Goal: Task Accomplishment & Management: Manage account settings

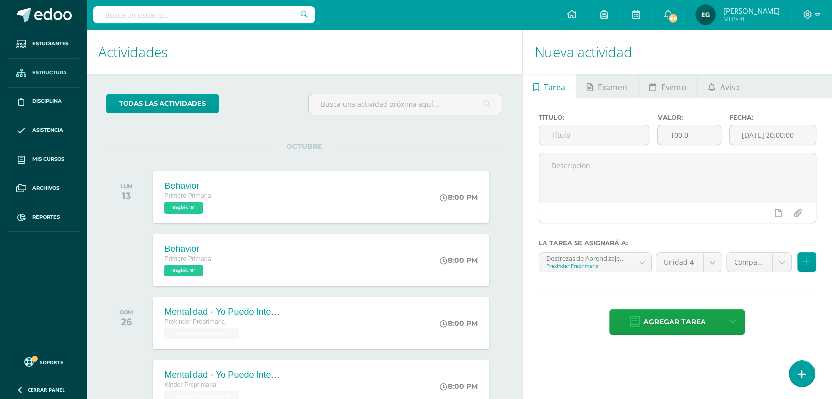
click at [40, 75] on span "Estructura" at bounding box center [49, 73] width 34 height 8
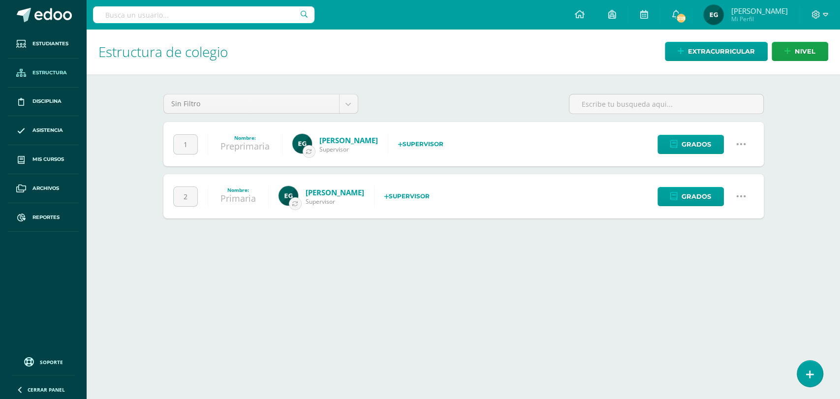
click at [742, 142] on icon at bounding box center [741, 144] width 11 height 11
click at [734, 195] on link "Configuración" at bounding box center [722, 193] width 87 height 15
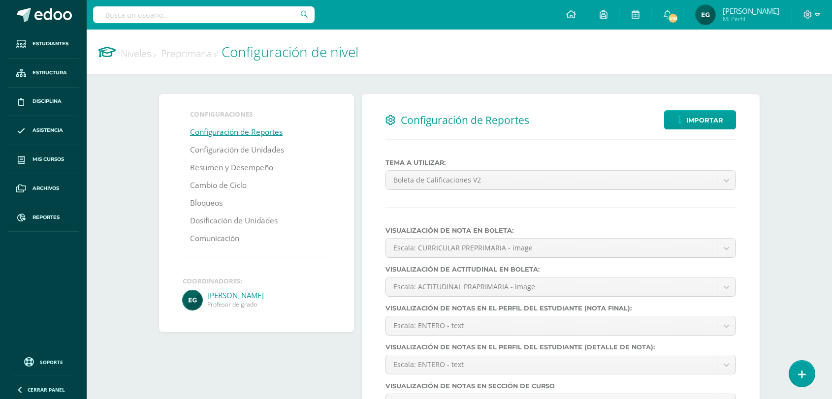
select select
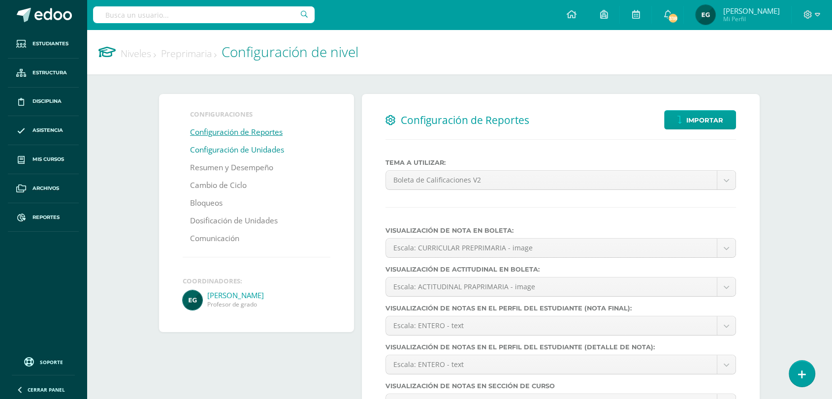
click at [252, 151] on link "Configuración de Unidades" at bounding box center [237, 150] width 94 height 18
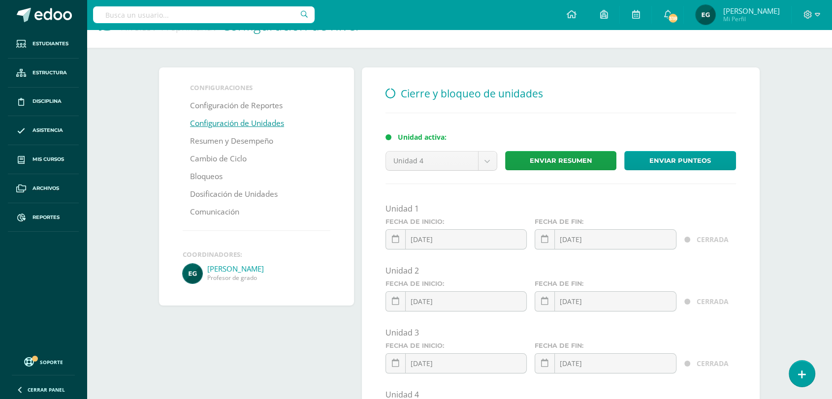
scroll to position [6, 0]
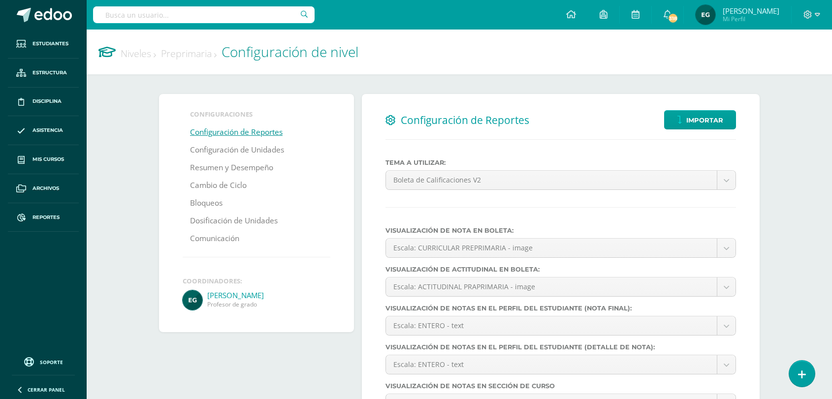
select select
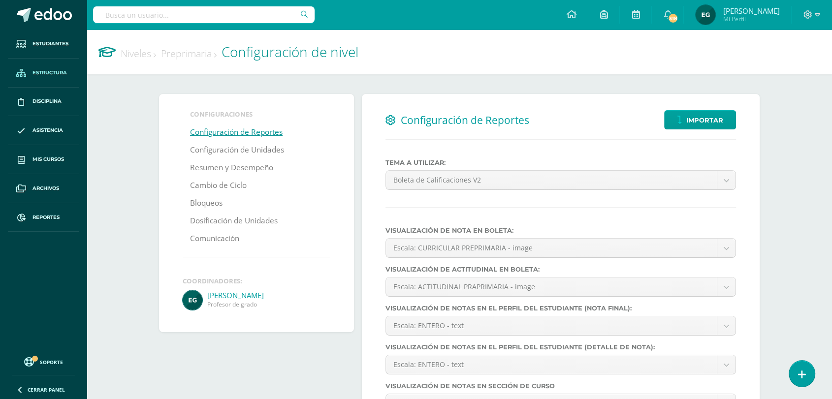
click at [51, 71] on span "Estructura" at bounding box center [49, 73] width 34 height 8
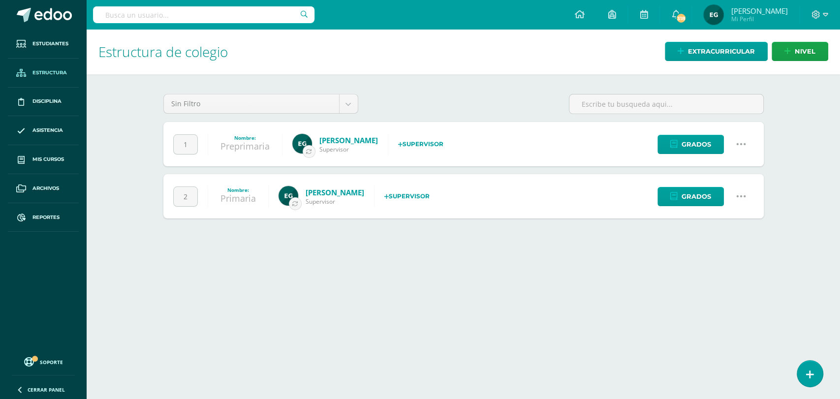
click at [740, 194] on icon at bounding box center [741, 196] width 11 height 11
click at [725, 246] on link "Configuración" at bounding box center [722, 246] width 87 height 15
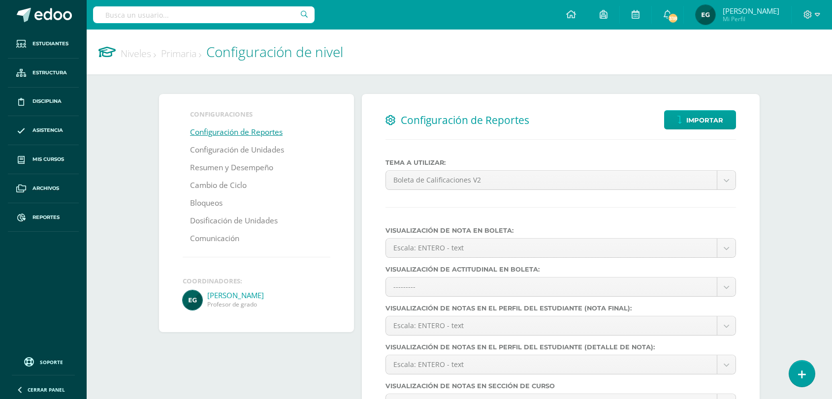
select select
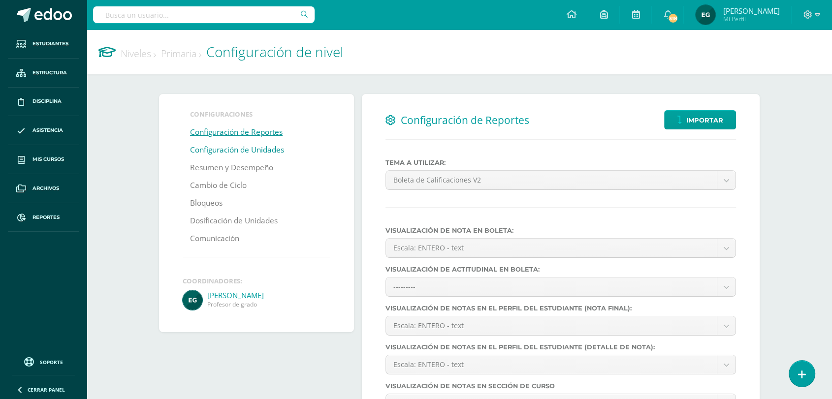
click at [219, 152] on link "Configuración de Unidades" at bounding box center [237, 150] width 94 height 18
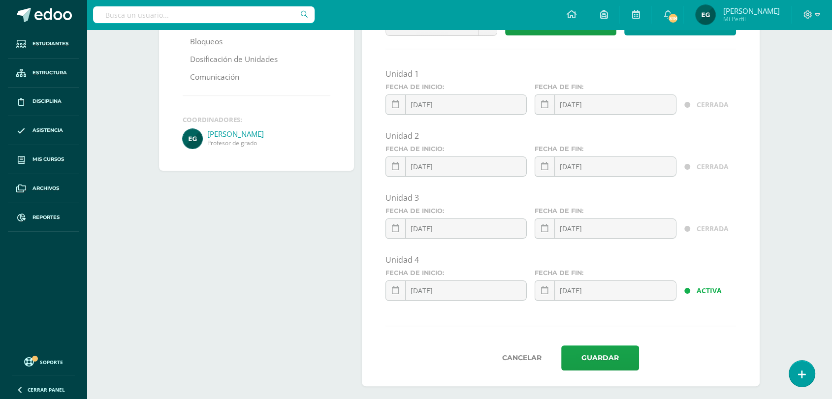
scroll to position [170, 0]
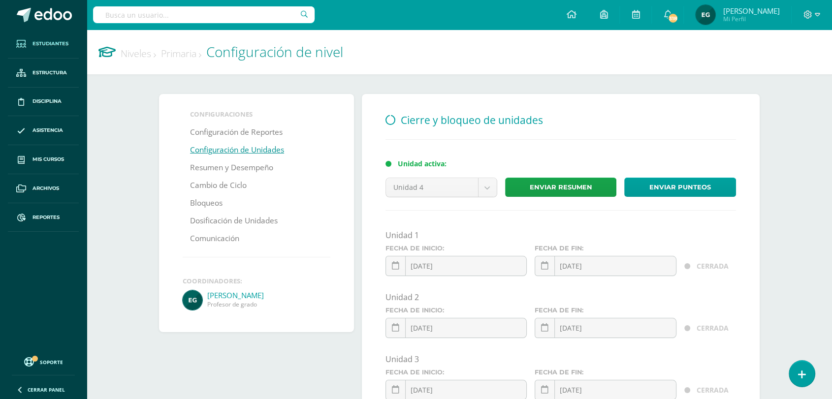
drag, startPoint x: 37, startPoint y: 45, endPoint x: 37, endPoint y: 52, distance: 6.9
click at [37, 45] on span "Estudiantes" at bounding box center [50, 44] width 36 height 8
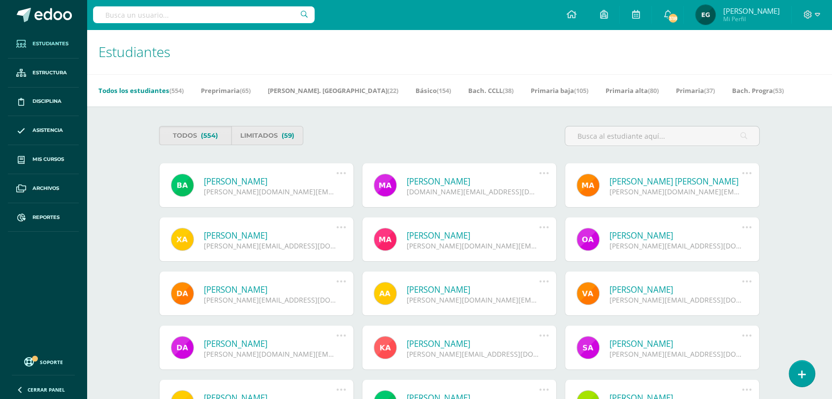
click at [39, 45] on span "Estudiantes" at bounding box center [50, 44] width 36 height 8
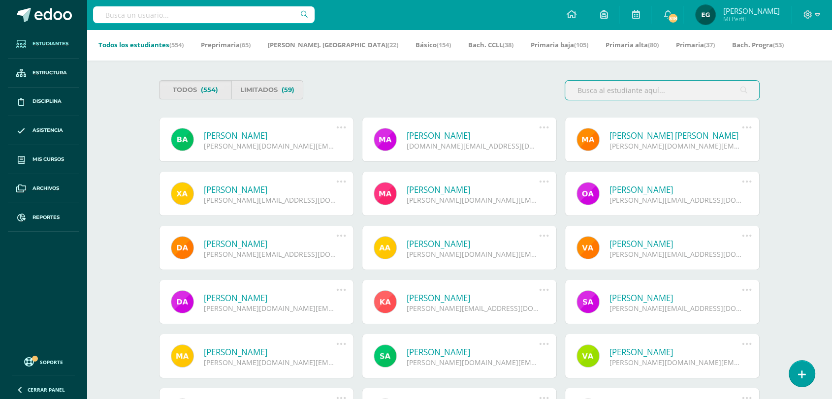
scroll to position [268, 0]
